Goal: Information Seeking & Learning: Learn about a topic

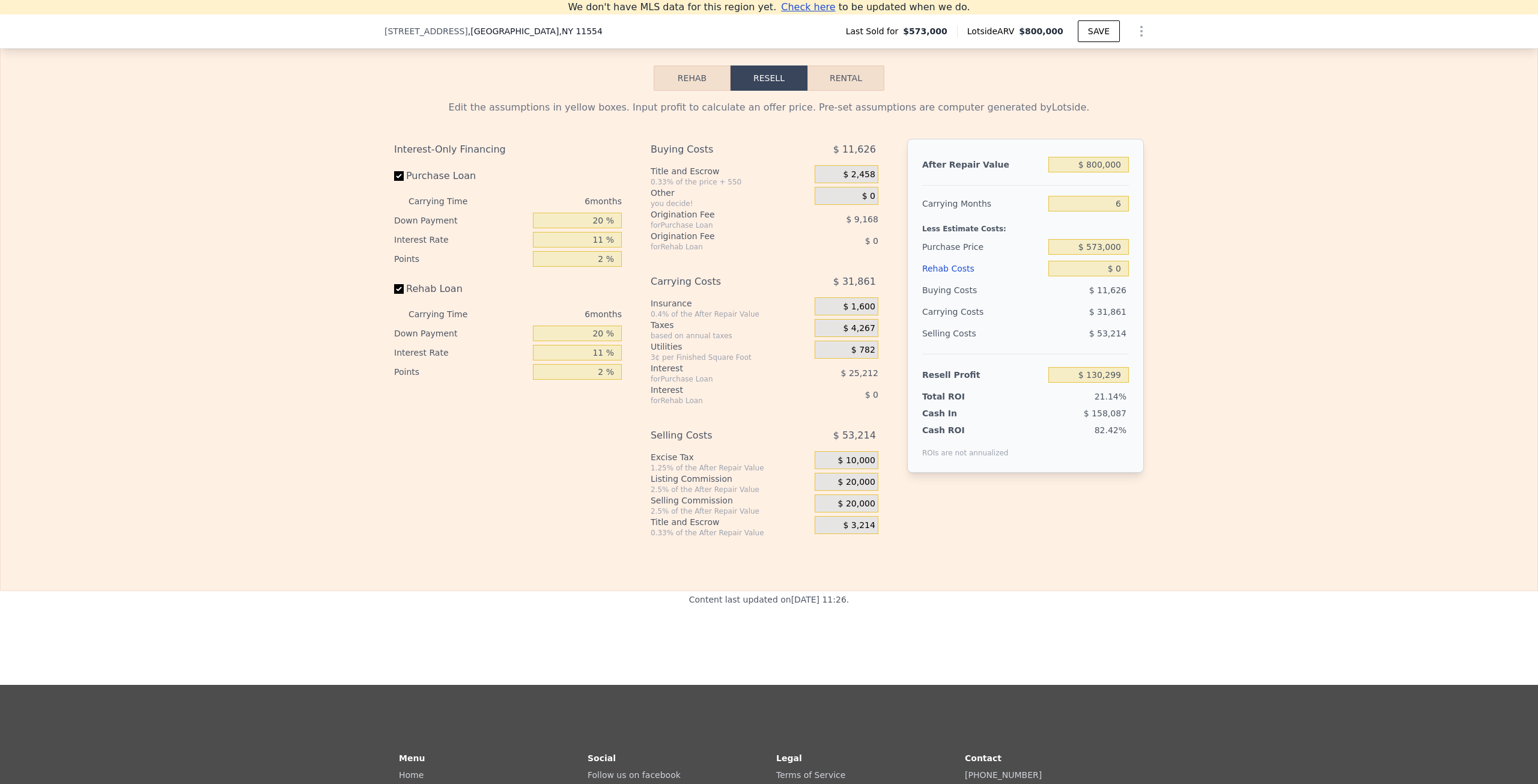
scroll to position [1608, 0]
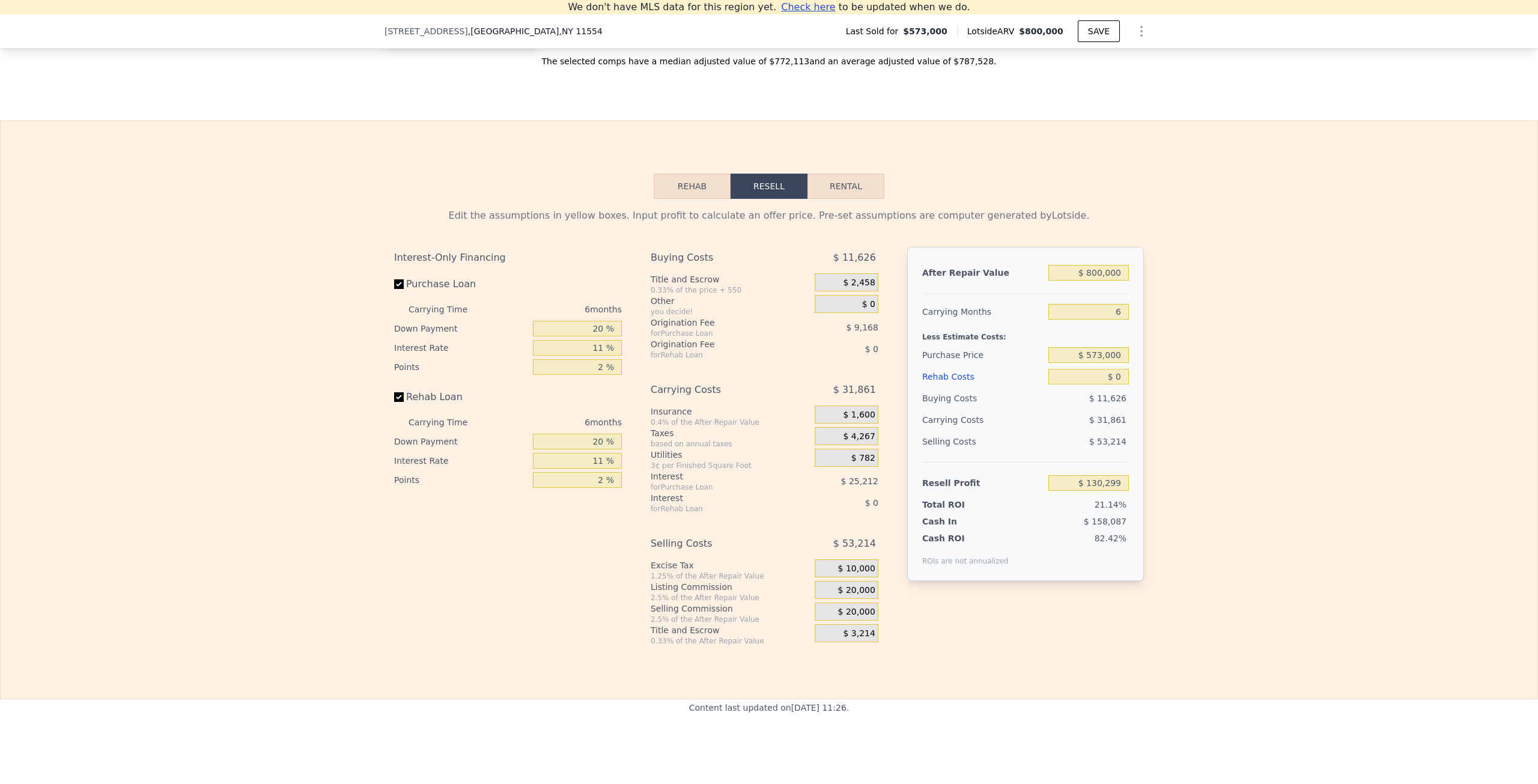
click at [849, 199] on button "Rental" at bounding box center [846, 186] width 77 height 26
select select "30"
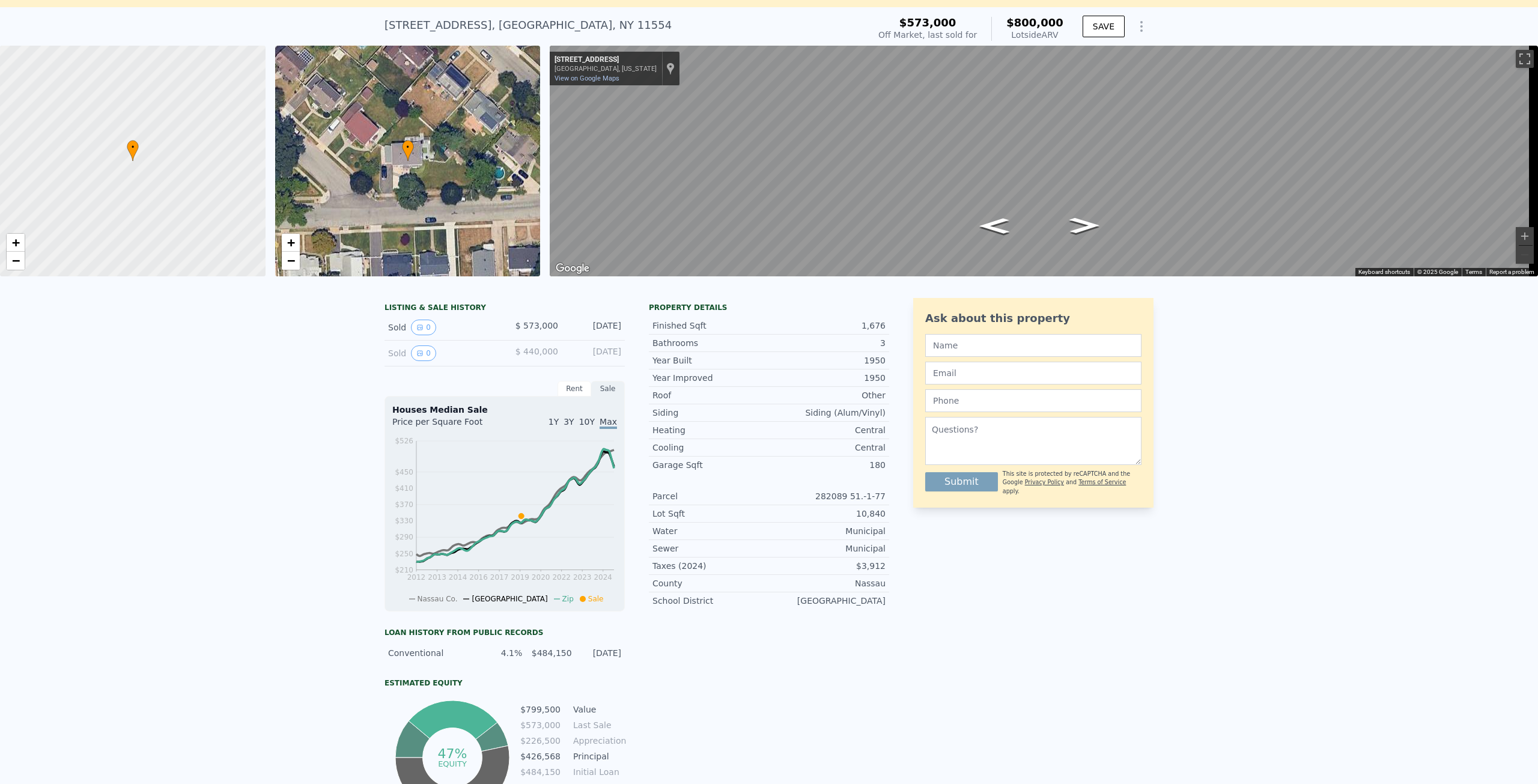
scroll to position [74, 0]
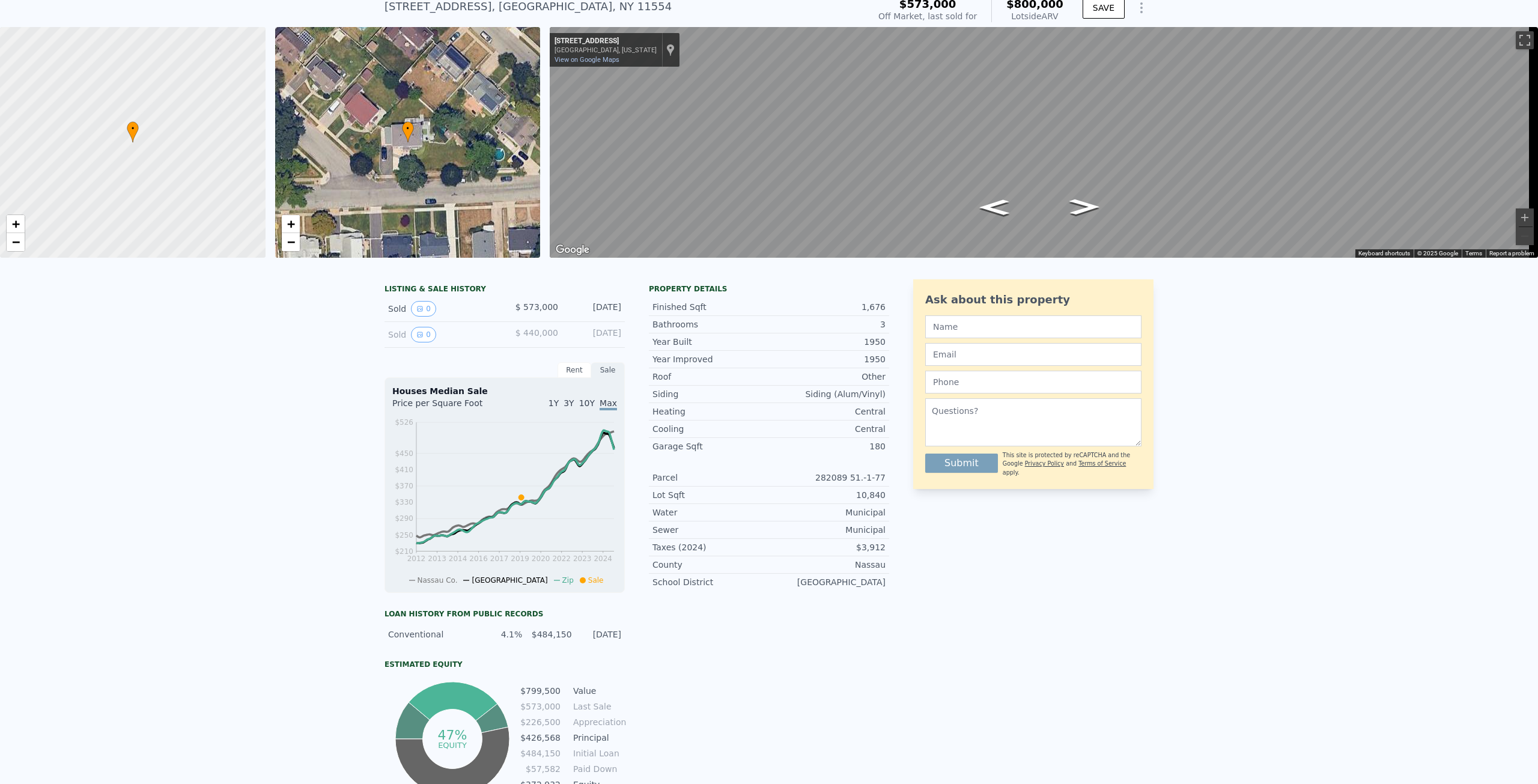
click at [415, 296] on div "LISTING & SALE HISTORY" at bounding box center [505, 290] width 240 height 12
click at [573, 374] on div "Rent" at bounding box center [574, 370] width 34 height 15
click at [572, 378] on div "Rent" at bounding box center [574, 370] width 34 height 15
click at [441, 619] on div "Loan history from public records" at bounding box center [505, 614] width 240 height 10
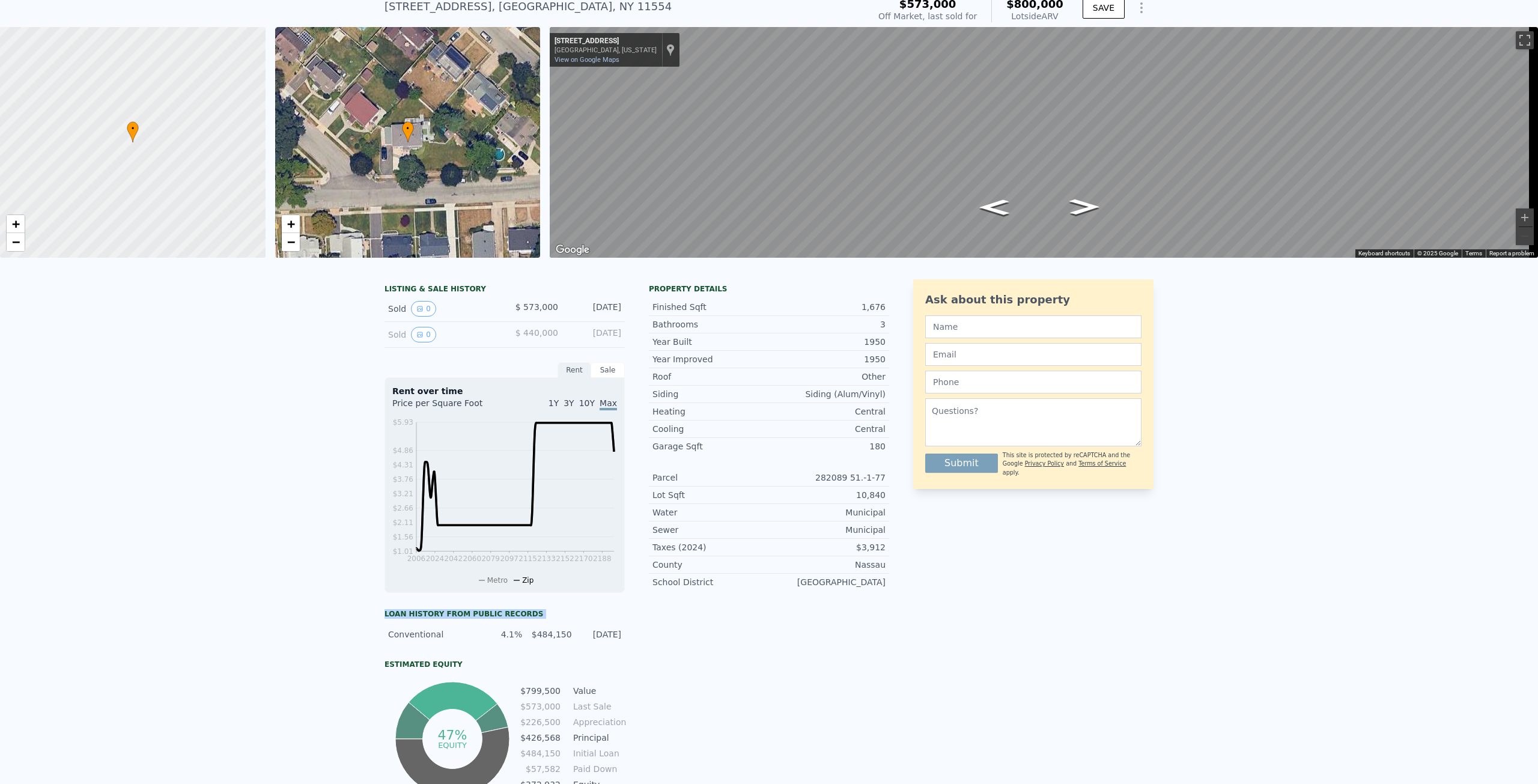
click at [441, 619] on div "Loan history from public records" at bounding box center [505, 614] width 240 height 10
click at [309, 561] on div "LISTING & SALE HISTORY Sold 0 $ 573,000 [DATE] Sold 0 $ 440,000 [DATE] Rent Sal…" at bounding box center [769, 561] width 1538 height 582
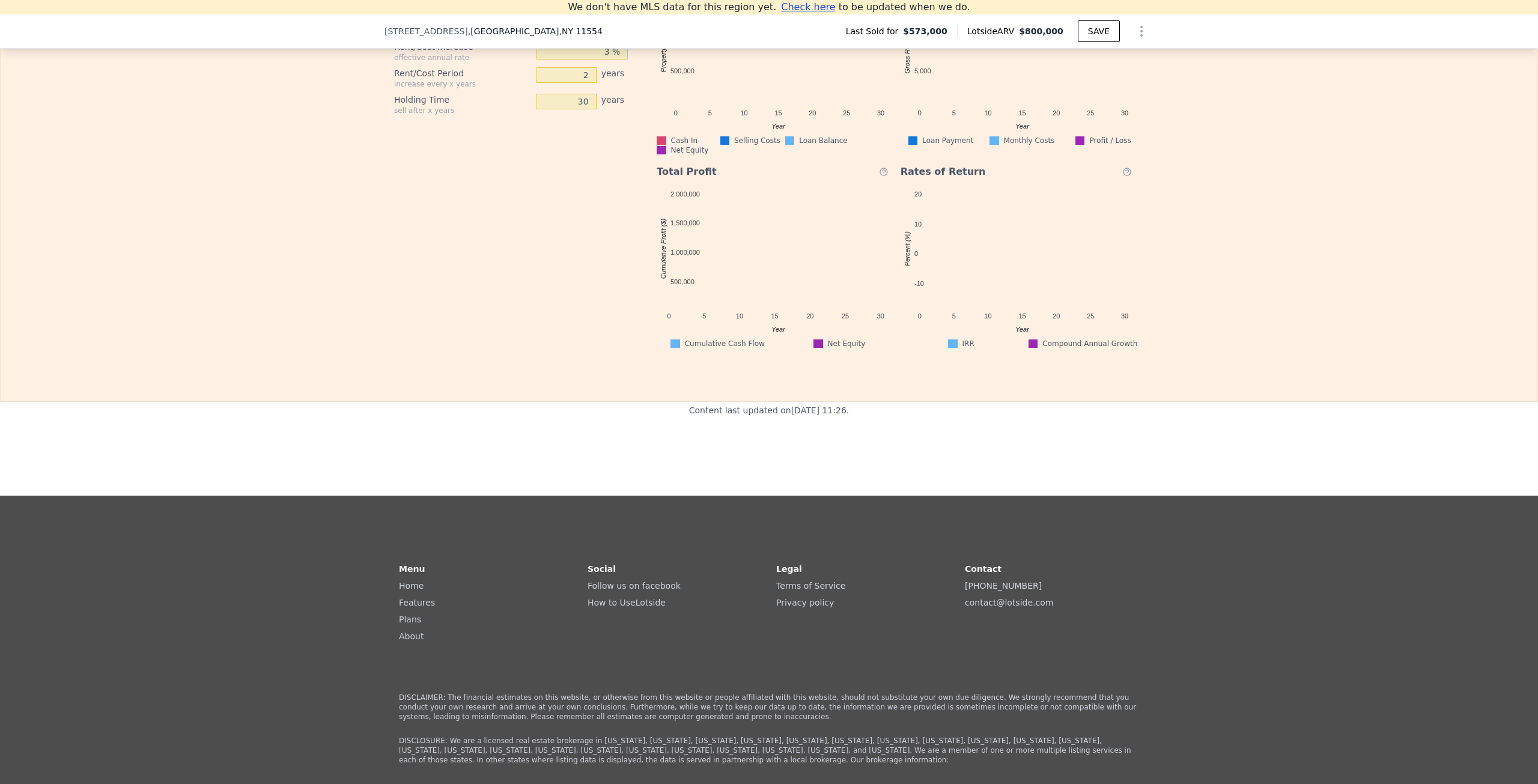
scroll to position [2402, 0]
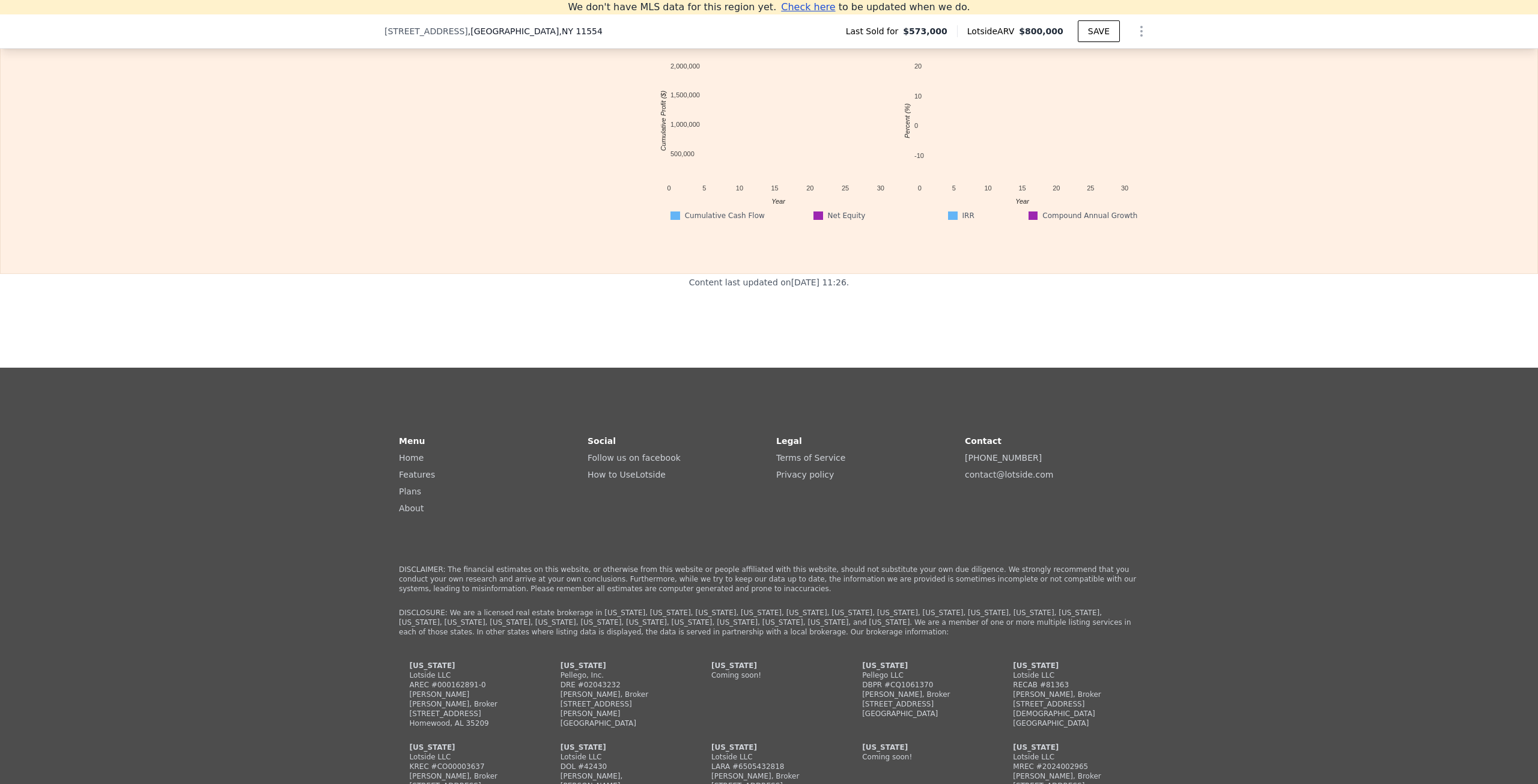
drag, startPoint x: 250, startPoint y: 148, endPoint x: 260, endPoint y: 147, distance: 10.0
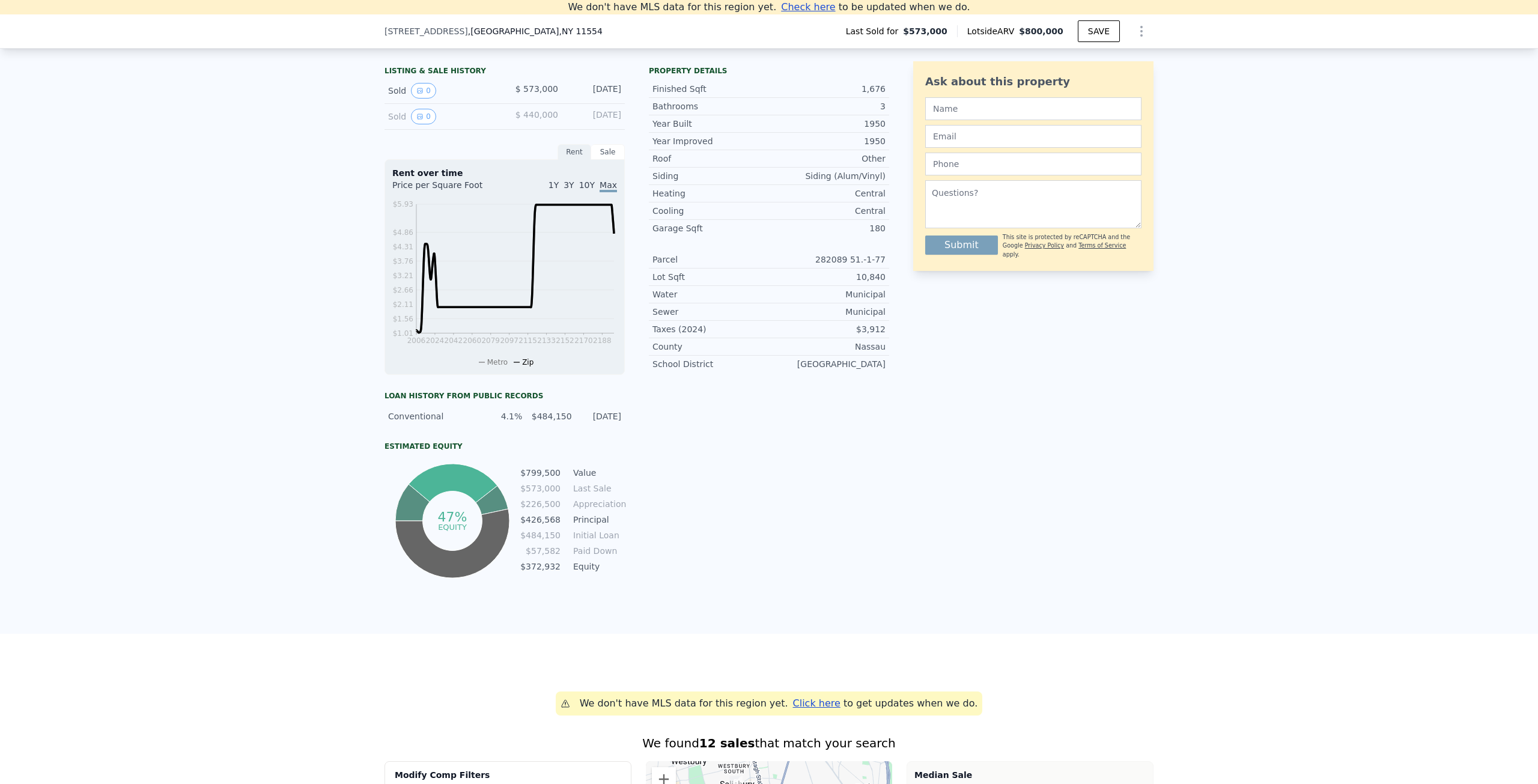
scroll to position [120, 0]
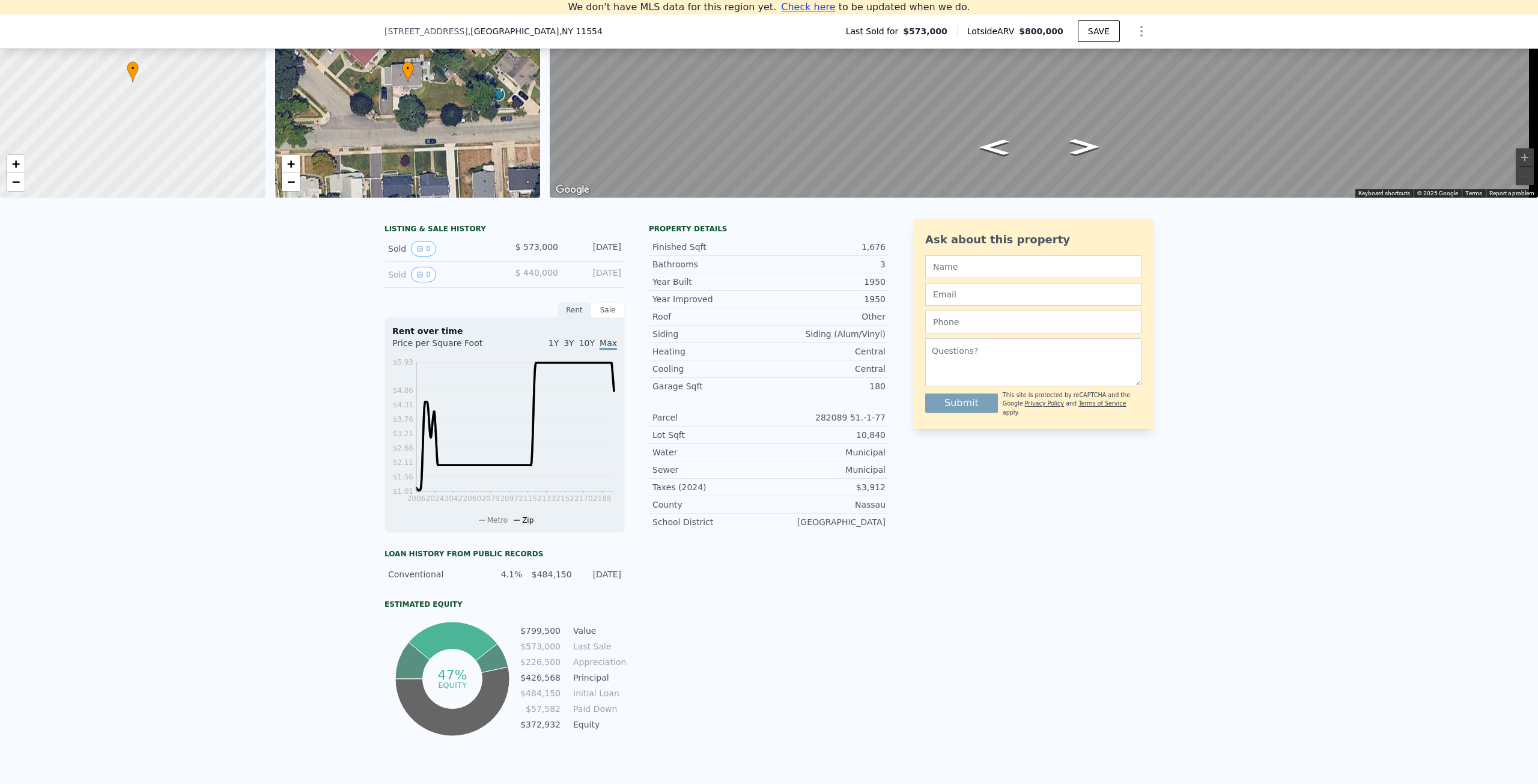
click at [407, 236] on div "LISTING & SALE HISTORY" at bounding box center [505, 230] width 240 height 12
click at [418, 251] on icon "View historical data" at bounding box center [420, 249] width 5 height 5
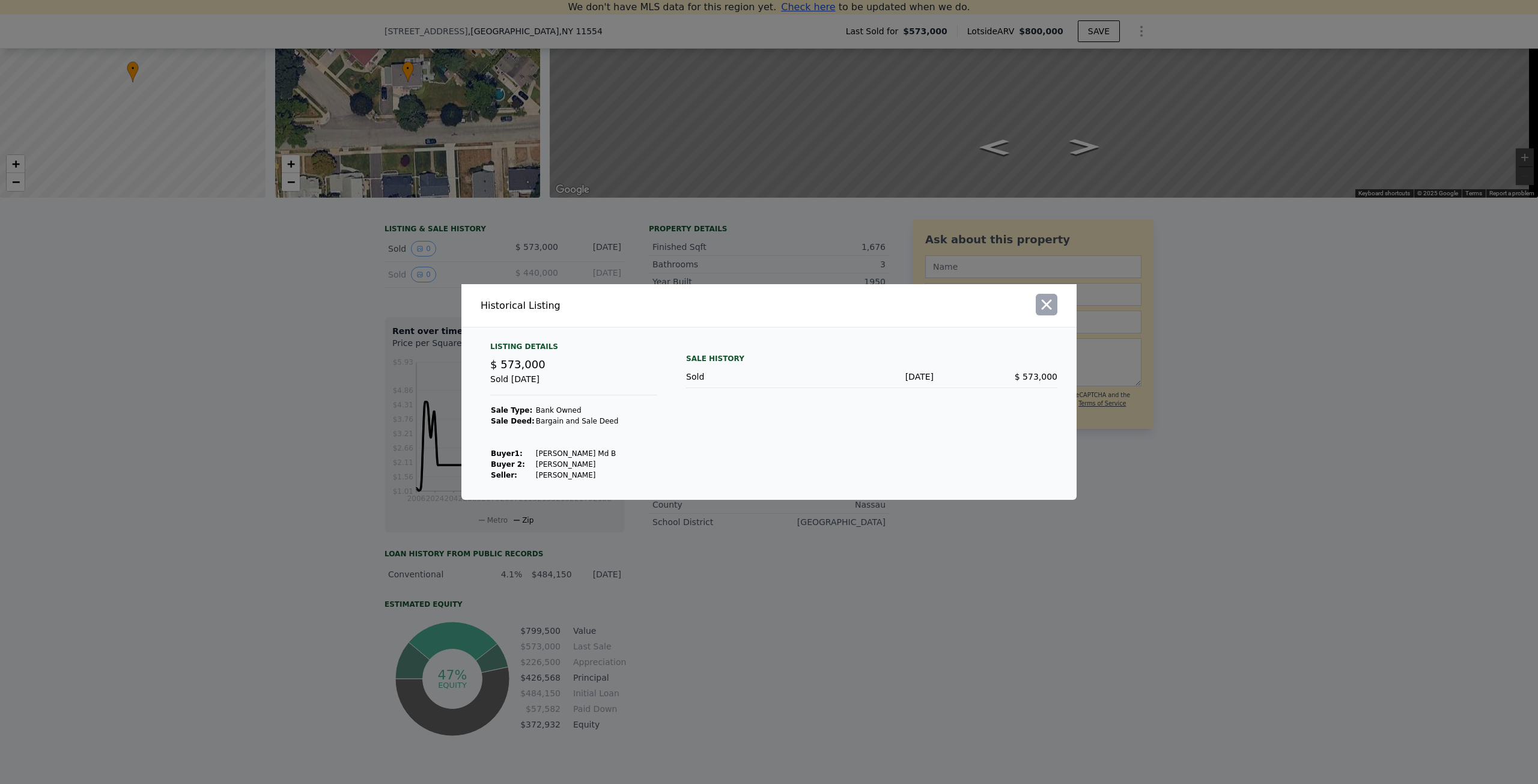
click at [1051, 300] on icon "button" at bounding box center [1047, 305] width 10 height 10
